Goal: Task Accomplishment & Management: Manage account settings

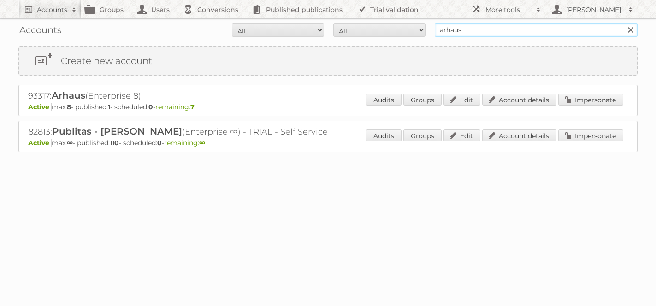
click at [472, 30] on input "arhaus" at bounding box center [536, 30] width 203 height 14
type input "a"
type input "maxiconsumo"
click at [623, 23] on input "Search" at bounding box center [630, 30] width 14 height 14
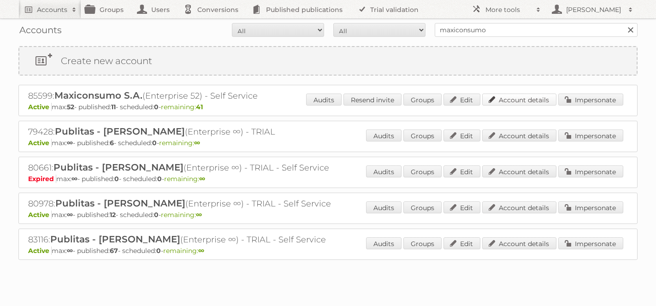
click at [524, 99] on link "Account details" at bounding box center [519, 100] width 74 height 12
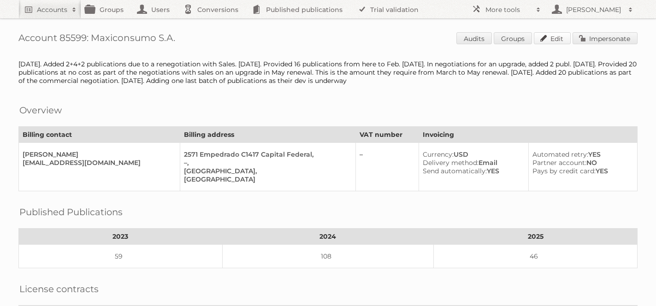
click at [551, 39] on link "Edit" at bounding box center [552, 38] width 37 height 12
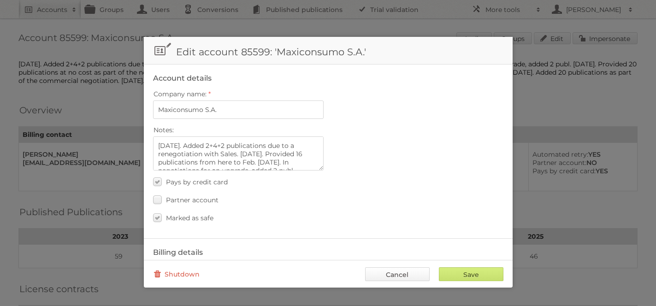
click at [410, 270] on link "Cancel" at bounding box center [397, 274] width 65 height 14
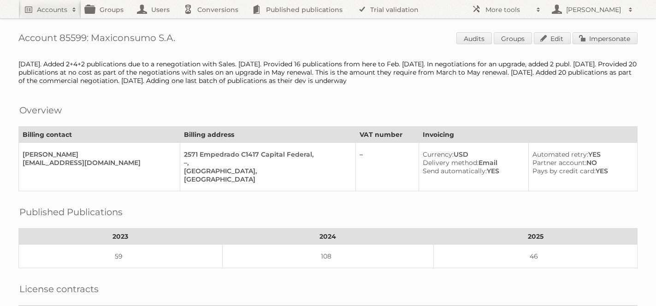
click at [592, 45] on span "Audits Groups Edit Impersonate" at bounding box center [546, 39] width 181 height 14
click at [594, 40] on link "Impersonate" at bounding box center [604, 38] width 65 height 12
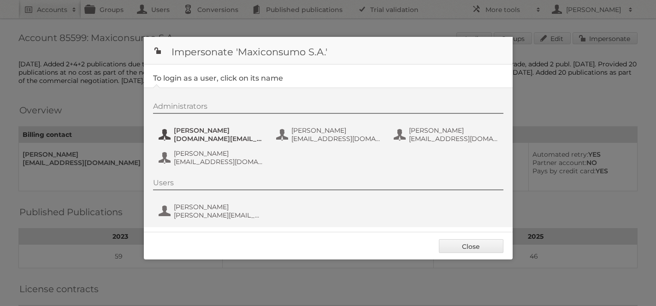
click at [195, 141] on span "[DOMAIN_NAME][EMAIL_ADDRESS][DOMAIN_NAME]" at bounding box center [218, 139] width 89 height 8
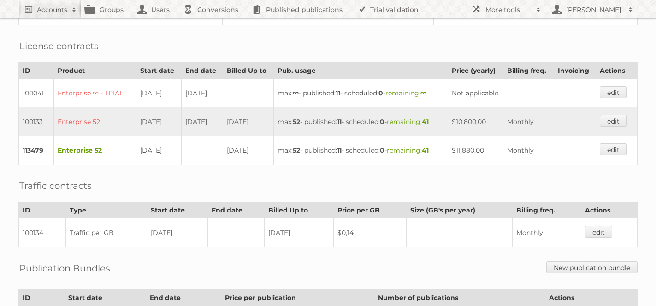
scroll to position [612, 0]
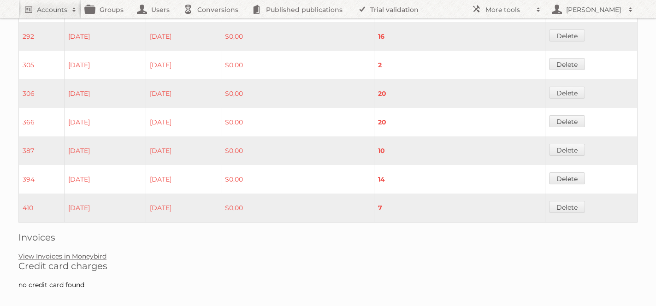
click at [64, 252] on link "View Invoices in Moneybird" at bounding box center [62, 256] width 88 height 8
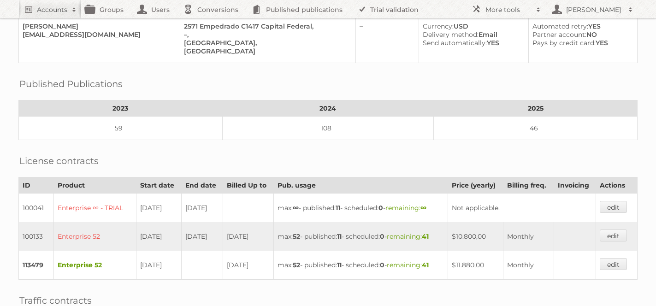
scroll to position [0, 0]
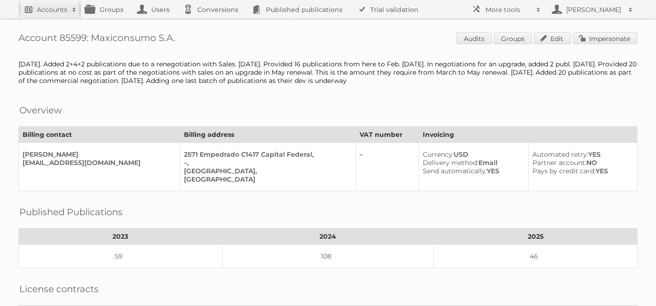
click at [43, 5] on h2 "Accounts" at bounding box center [52, 9] width 30 height 9
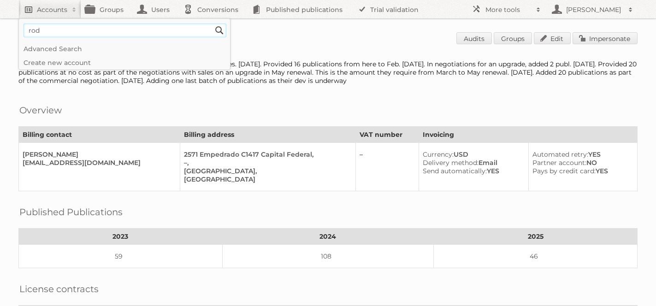
type input"] "Rodelag"
click at [212, 24] on input "Search" at bounding box center [219, 31] width 14 height 14
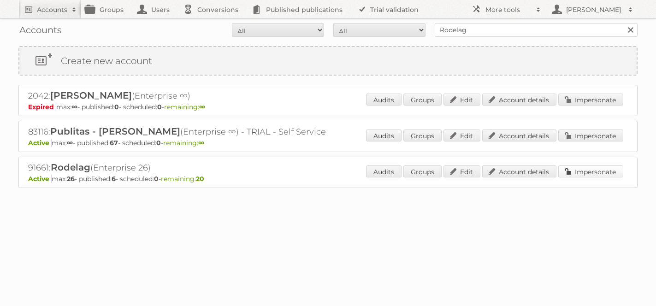
click at [590, 166] on link "Impersonate" at bounding box center [590, 171] width 65 height 12
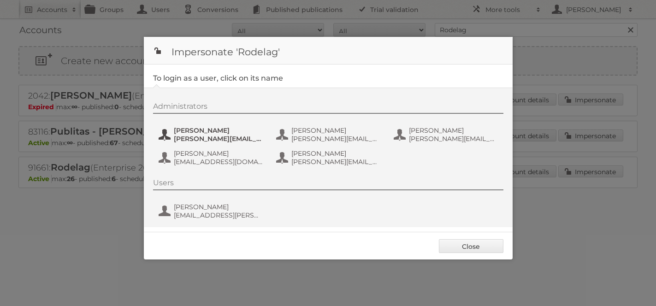
click at [208, 136] on span "alejandra.dolande@rodelag.com" at bounding box center [218, 139] width 89 height 8
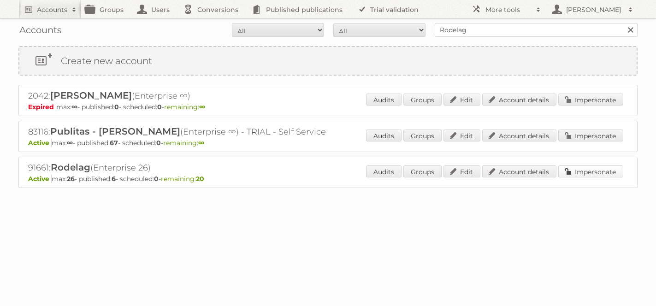
click at [600, 172] on link "Impersonate" at bounding box center [590, 171] width 65 height 12
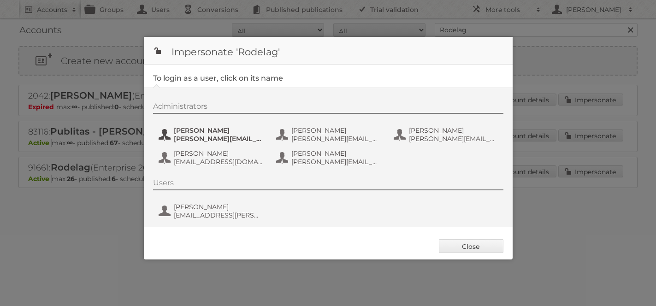
click at [207, 137] on span "alejandra.dolande@rodelag.com" at bounding box center [218, 139] width 89 height 8
